Goal: Find specific page/section: Find specific page/section

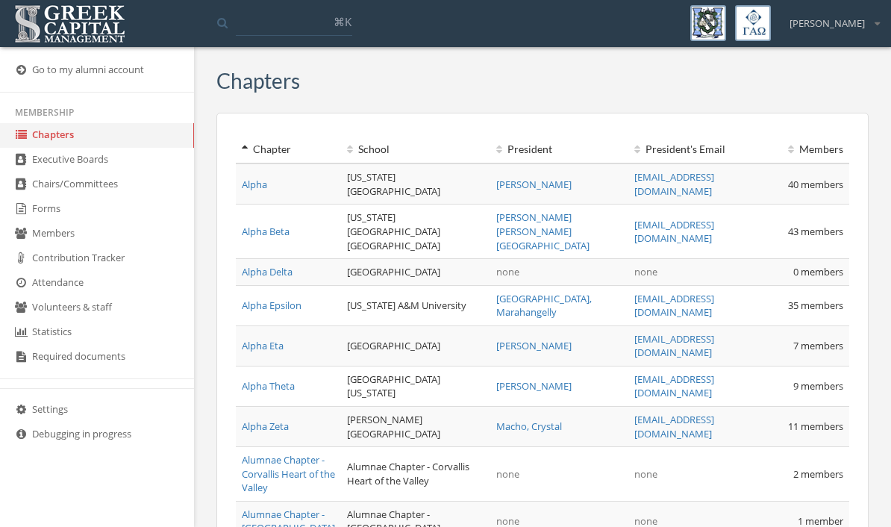
click at [61, 219] on link "Forms" at bounding box center [97, 209] width 194 height 25
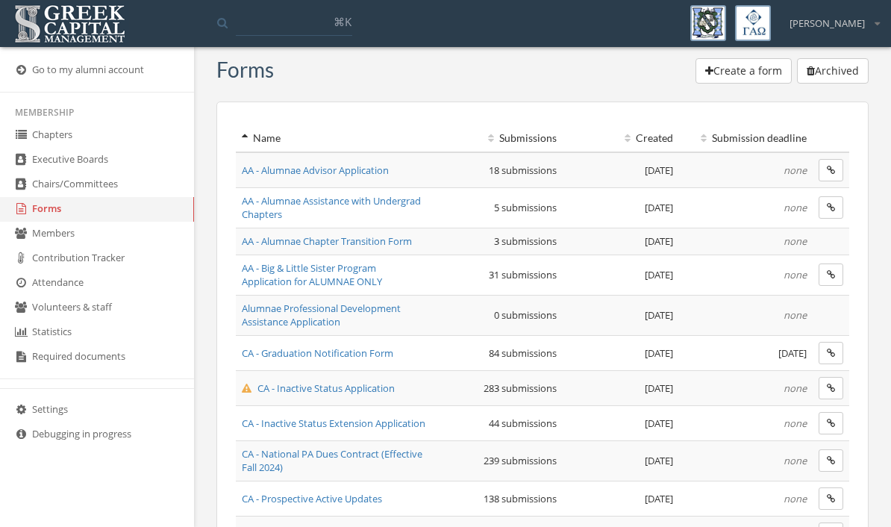
scroll to position [60, 0]
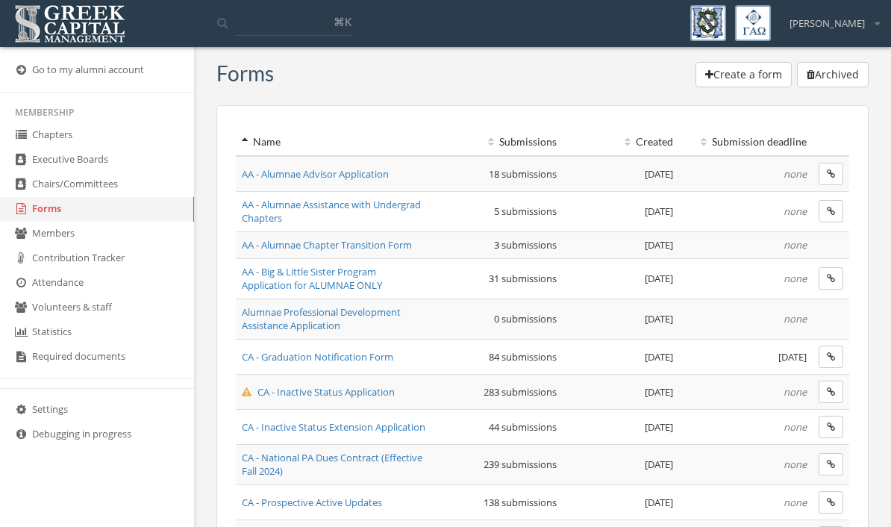
click at [383, 393] on span "CA - Inactive Status Application" at bounding box center [318, 391] width 153 height 13
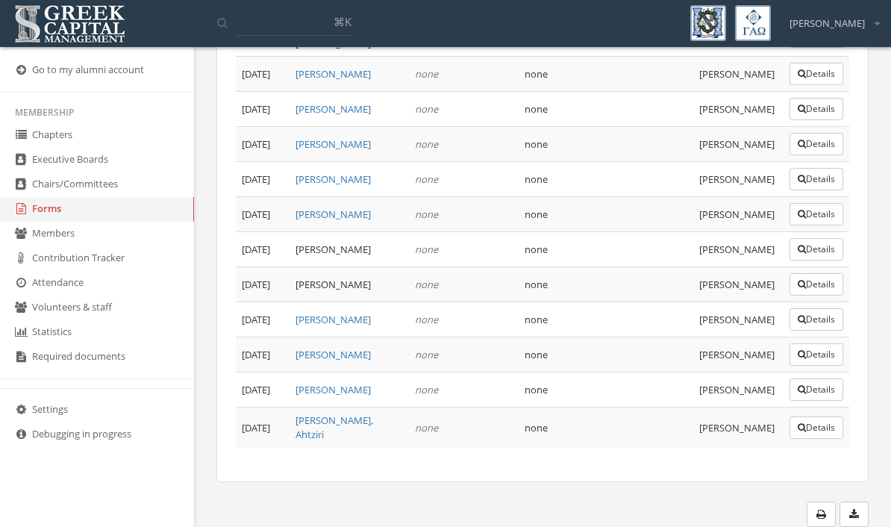
scroll to position [11404, 0]
click at [821, 439] on button "Details" at bounding box center [817, 428] width 54 height 22
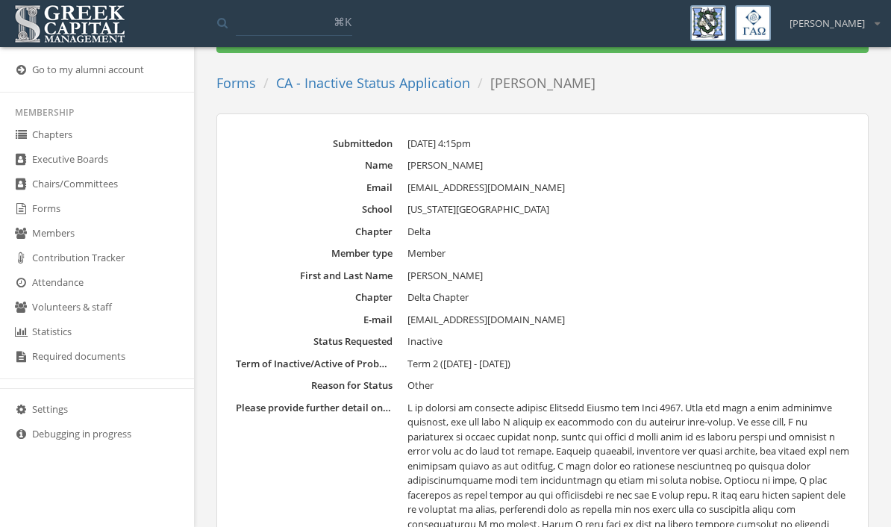
scroll to position [55, 0]
click at [37, 214] on link "Forms" at bounding box center [97, 209] width 194 height 25
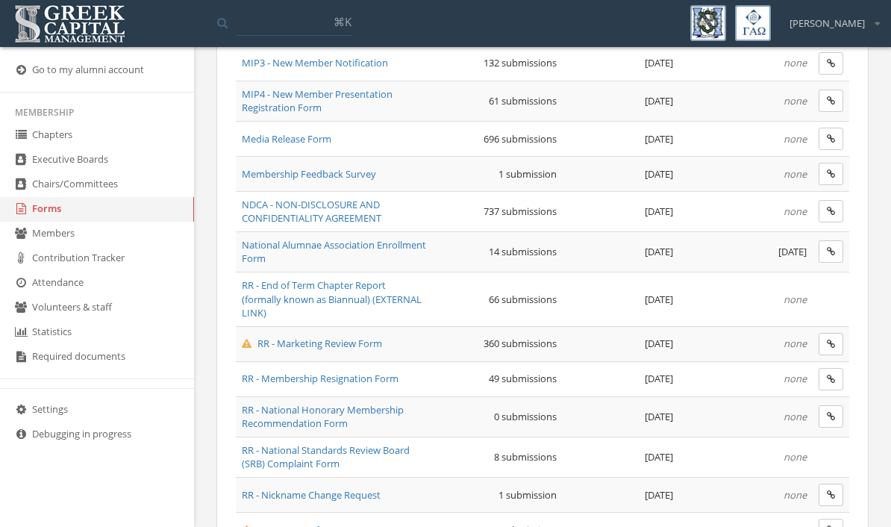
scroll to position [984, 0]
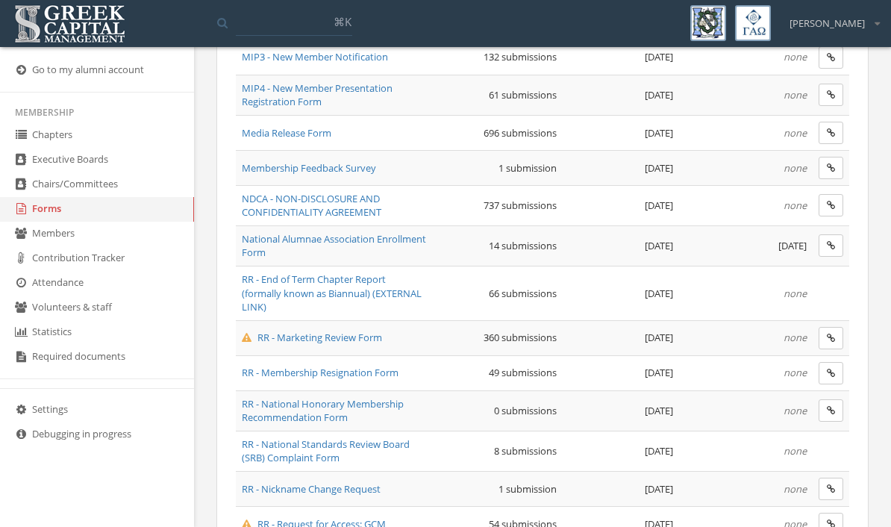
click at [362, 335] on span "RR - Marketing Review Form" at bounding box center [312, 337] width 140 height 13
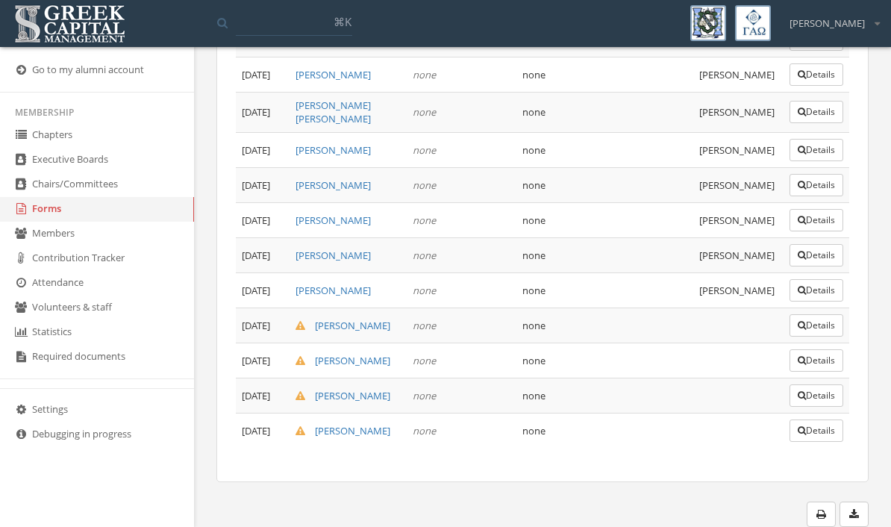
scroll to position [14314, 0]
click at [818, 266] on button "Details" at bounding box center [817, 255] width 54 height 22
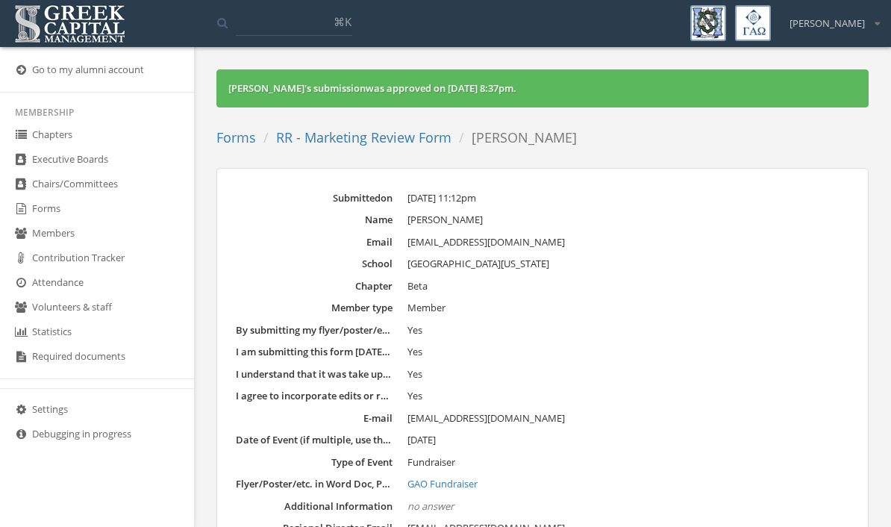
click at [372, 141] on link "RR - Marketing Review Form" at bounding box center [363, 137] width 175 height 18
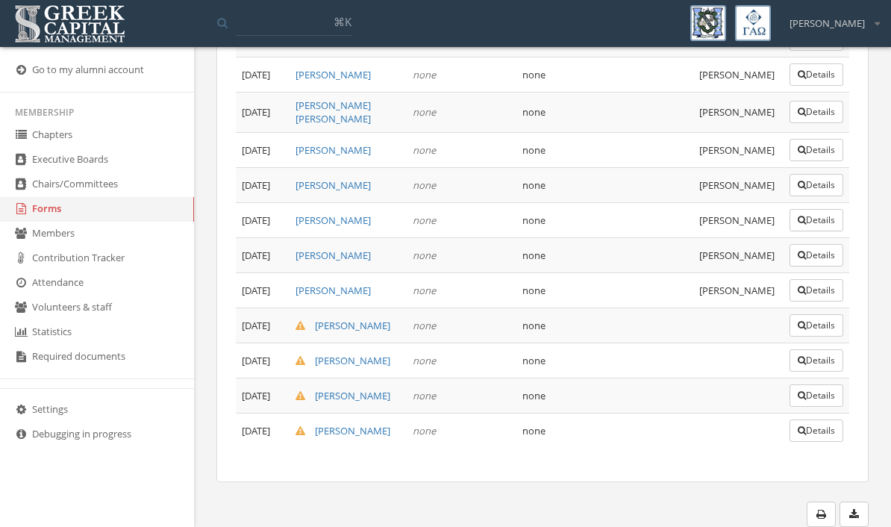
scroll to position [14314, 0]
click at [821, 337] on button "Details" at bounding box center [817, 325] width 54 height 22
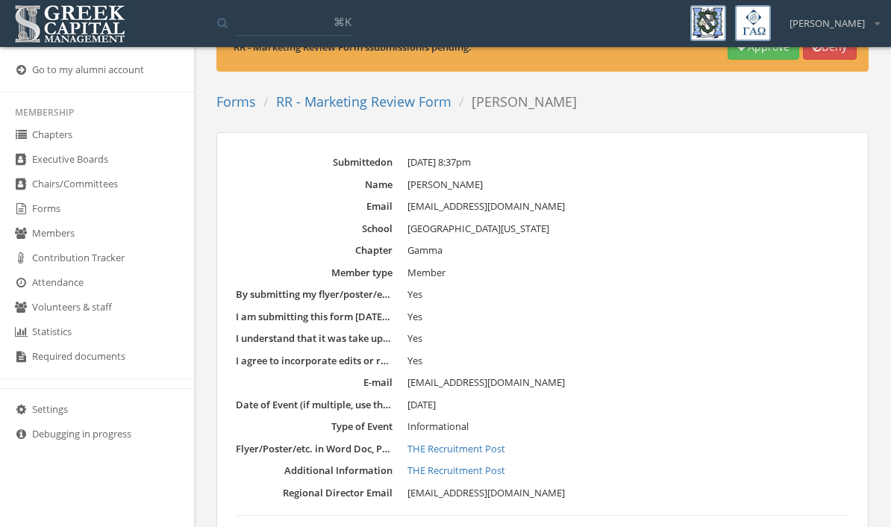
scroll to position [48, 0]
click at [55, 217] on link "Forms" at bounding box center [97, 209] width 194 height 25
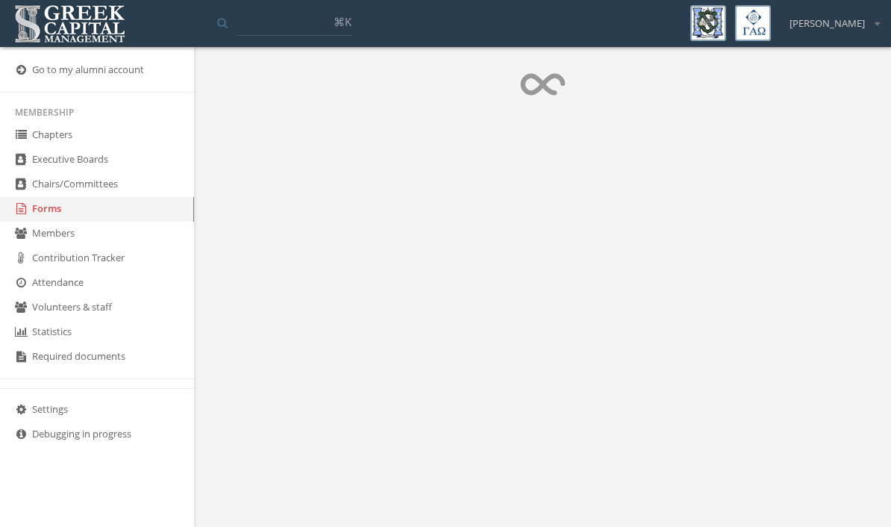
click at [55, 217] on link "Forms" at bounding box center [97, 209] width 194 height 25
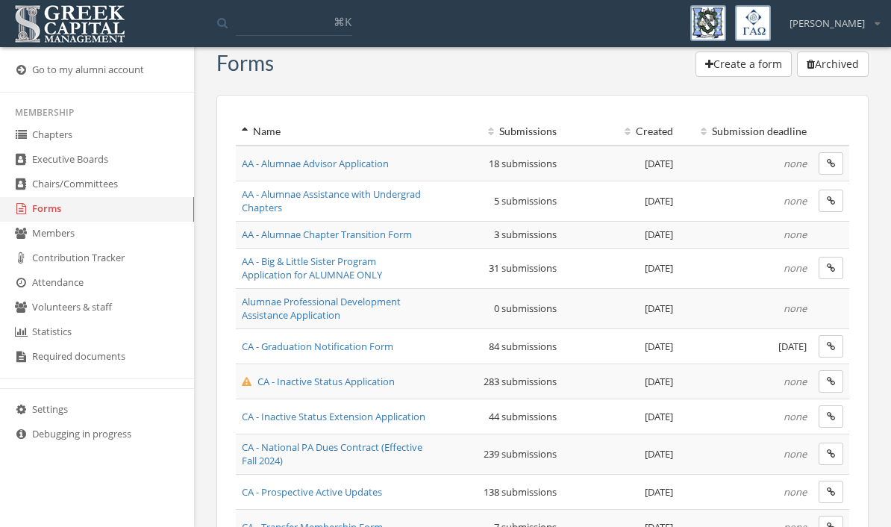
scroll to position [74, 0]
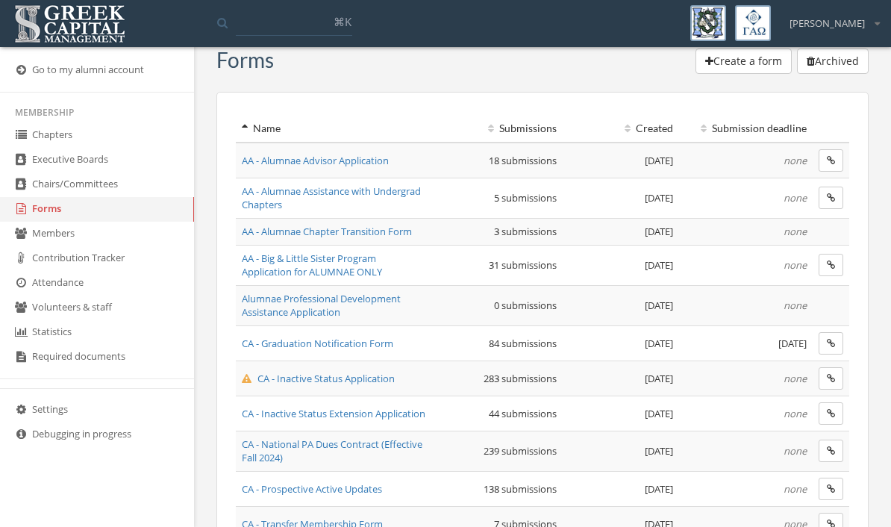
click at [364, 266] on span "AA - Big & Little Sister Program Application for ALUMNAE ONLY" at bounding box center [312, 266] width 140 height 28
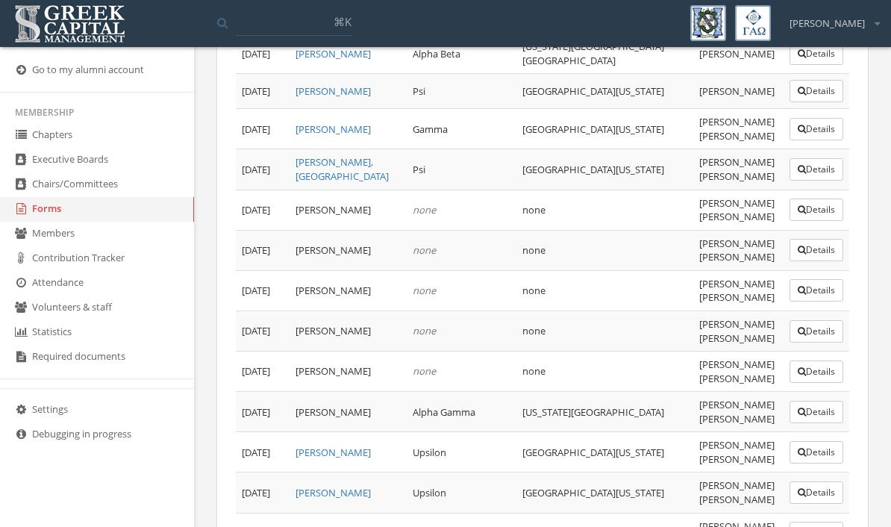
scroll to position [480, 0]
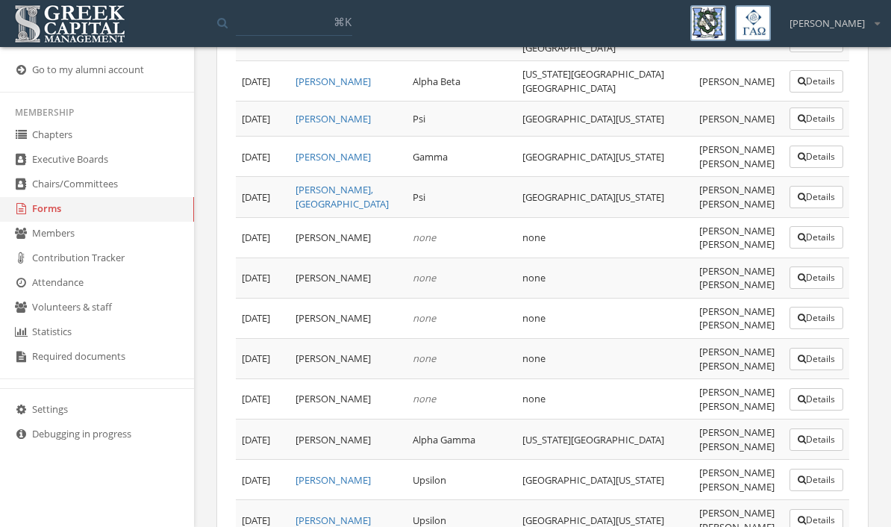
click at [63, 218] on link "Forms" at bounding box center [97, 209] width 194 height 25
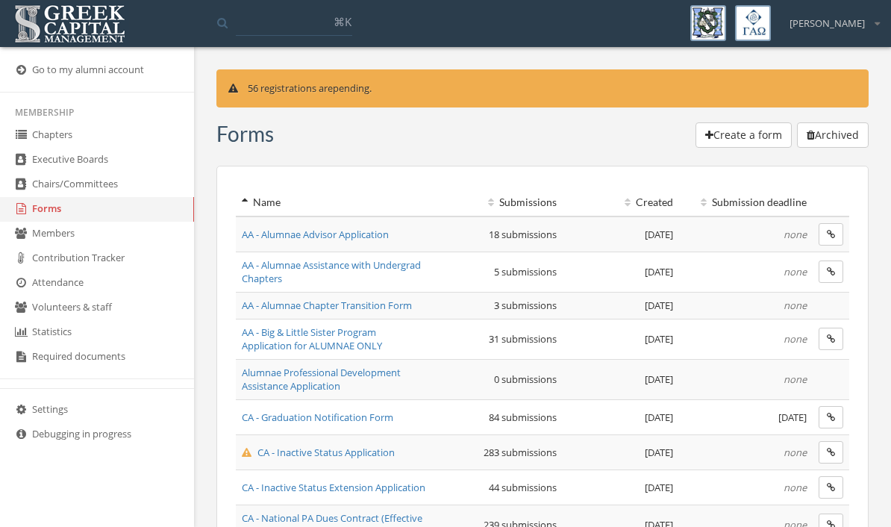
click at [107, 361] on link "Required documents" at bounding box center [97, 357] width 194 height 25
